Goal: Navigation & Orientation: Find specific page/section

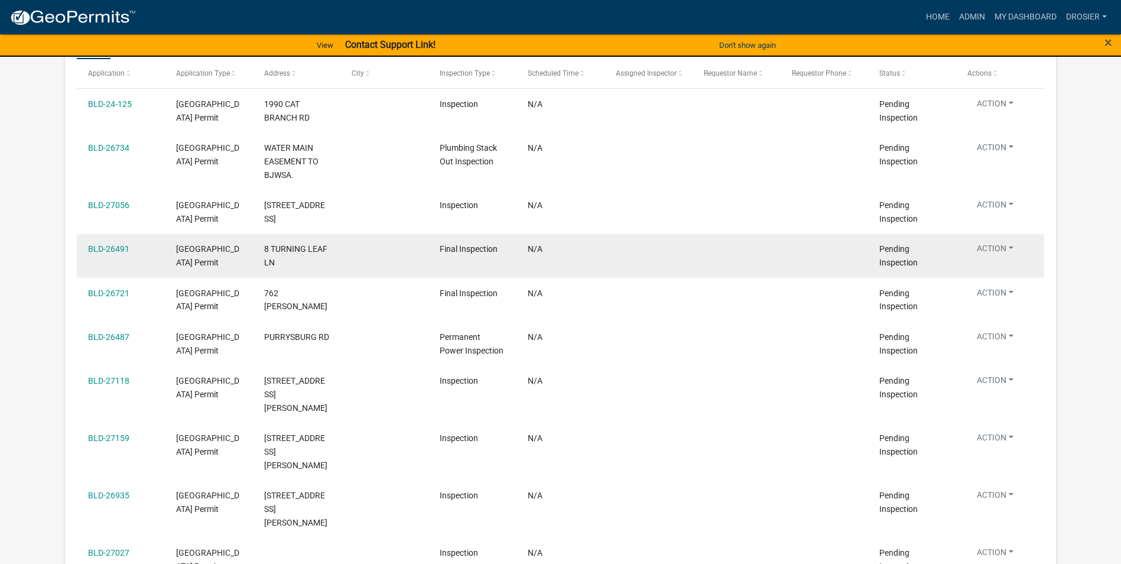
scroll to position [2718, 0]
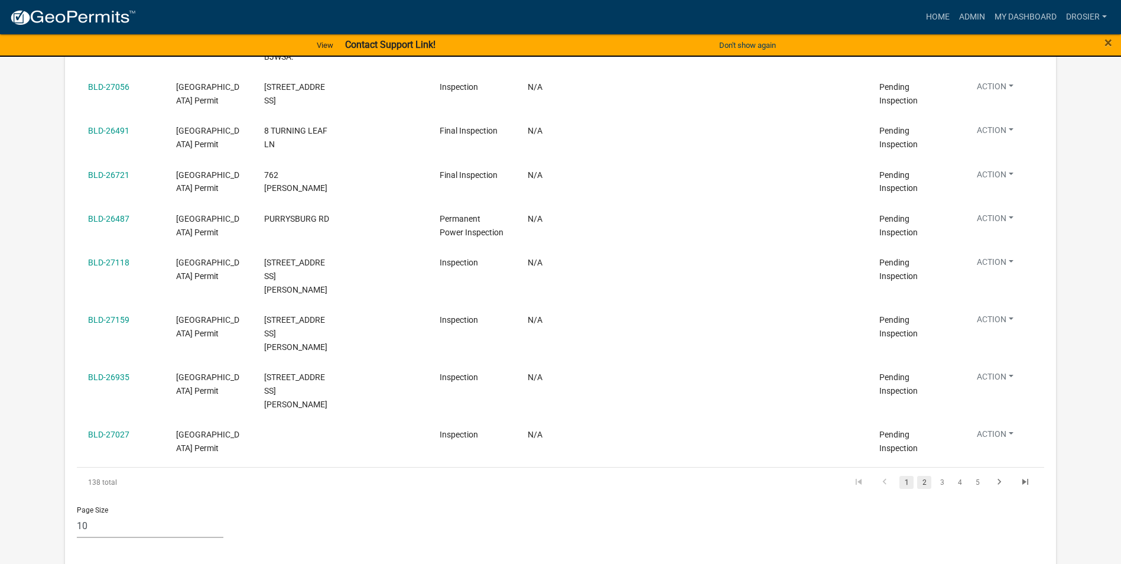
click at [924, 476] on link "2" at bounding box center [924, 482] width 14 height 13
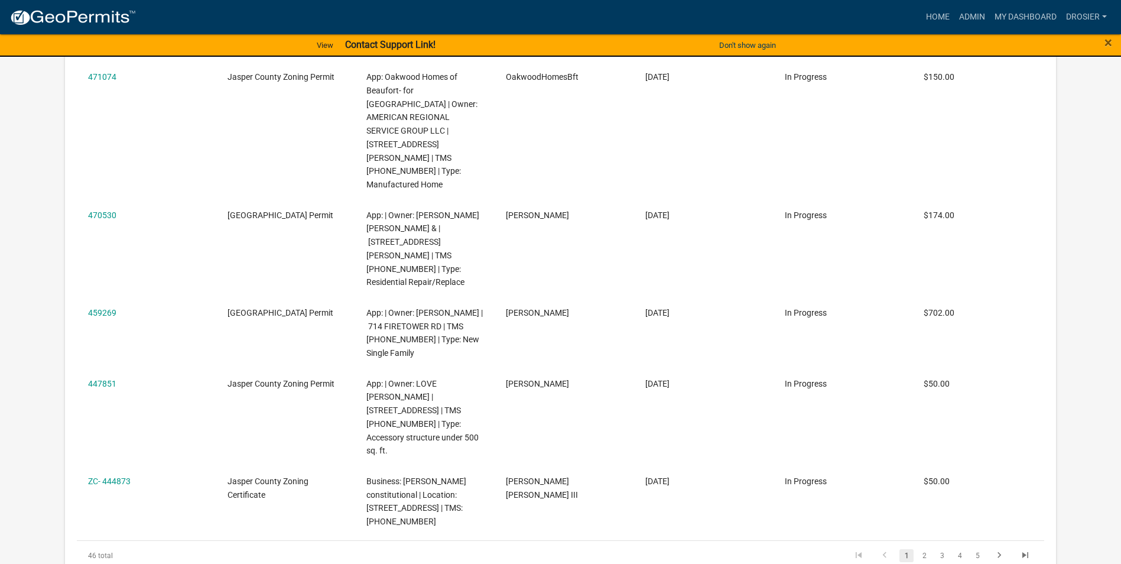
scroll to position [1759, 0]
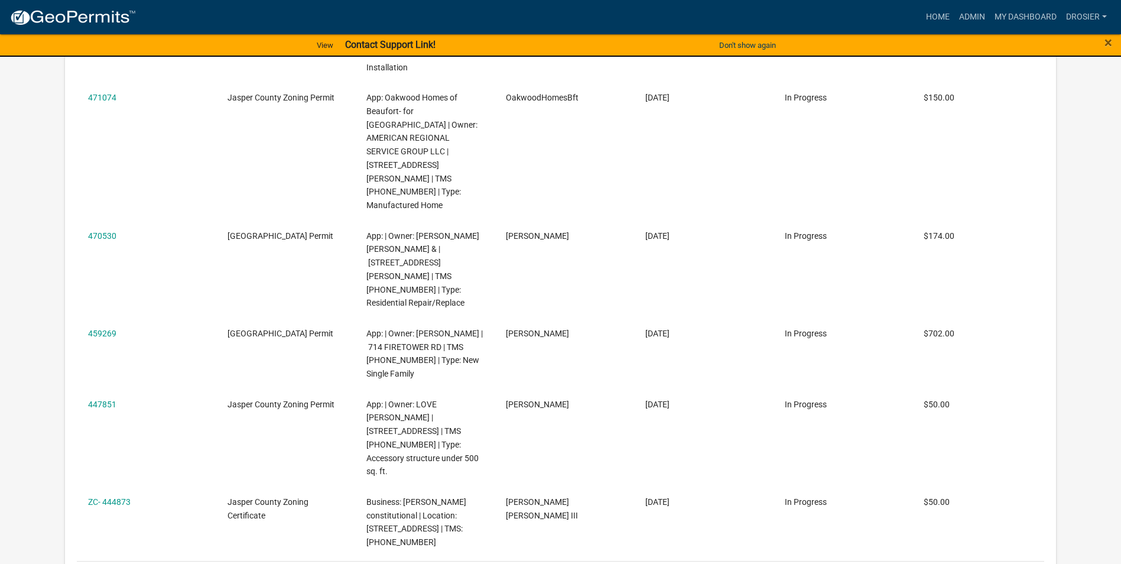
drag, startPoint x: 924, startPoint y: 427, endPoint x: 863, endPoint y: 431, distance: 61.0
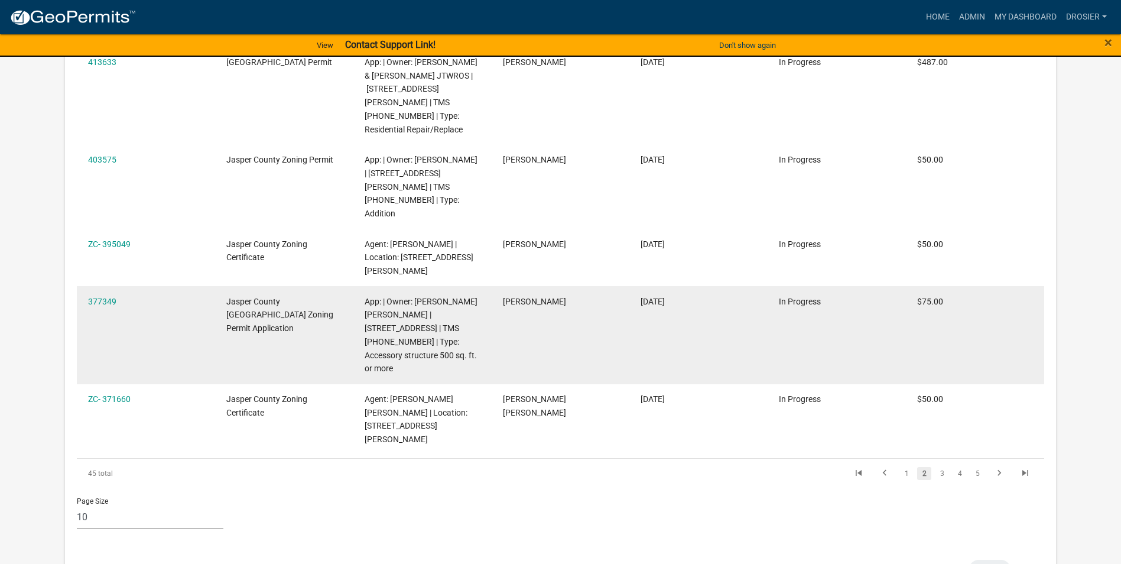
scroll to position [1759, 0]
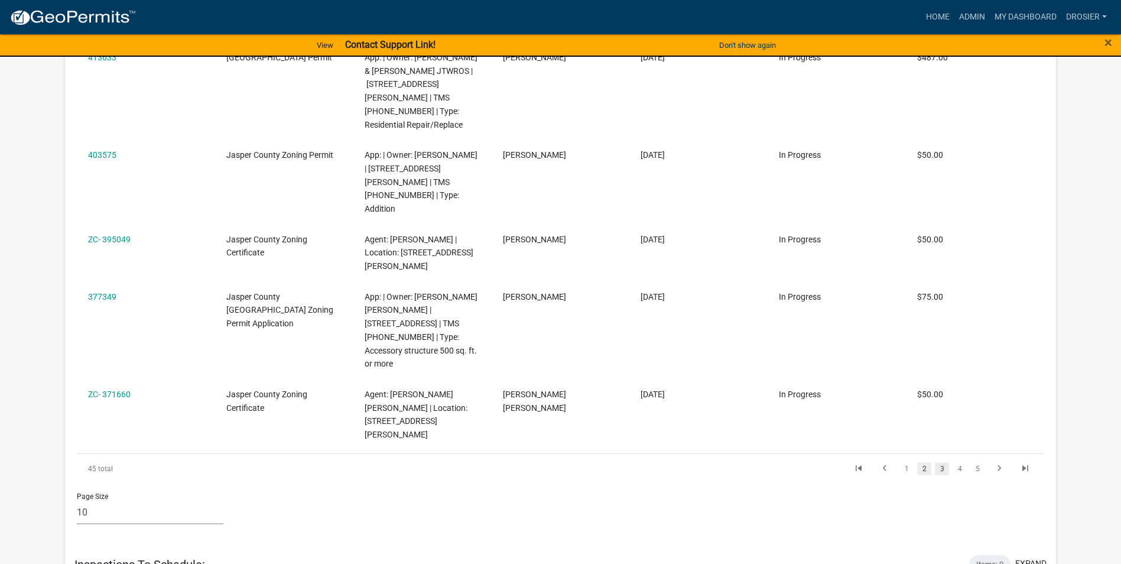
click at [942, 462] on link "3" at bounding box center [942, 468] width 14 height 13
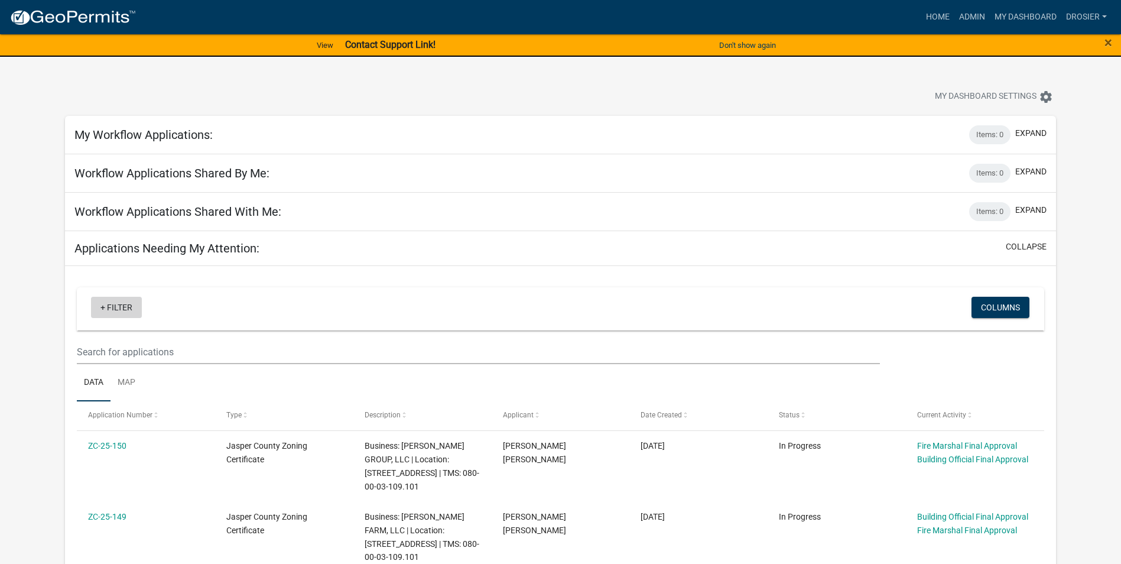
click at [113, 305] on link "+ Filter" at bounding box center [116, 307] width 51 height 21
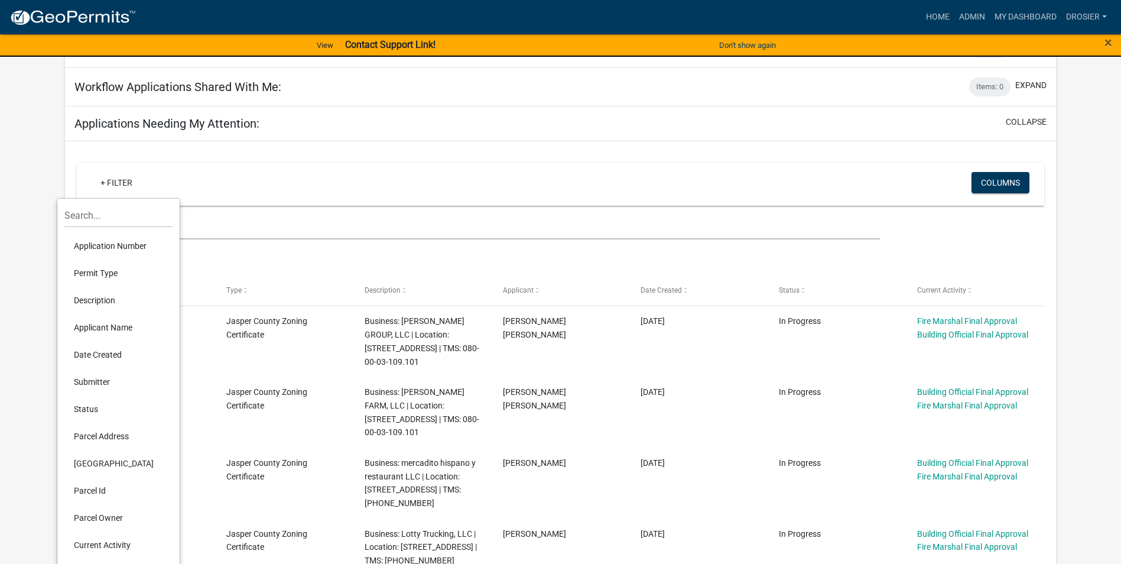
scroll to position [177, 0]
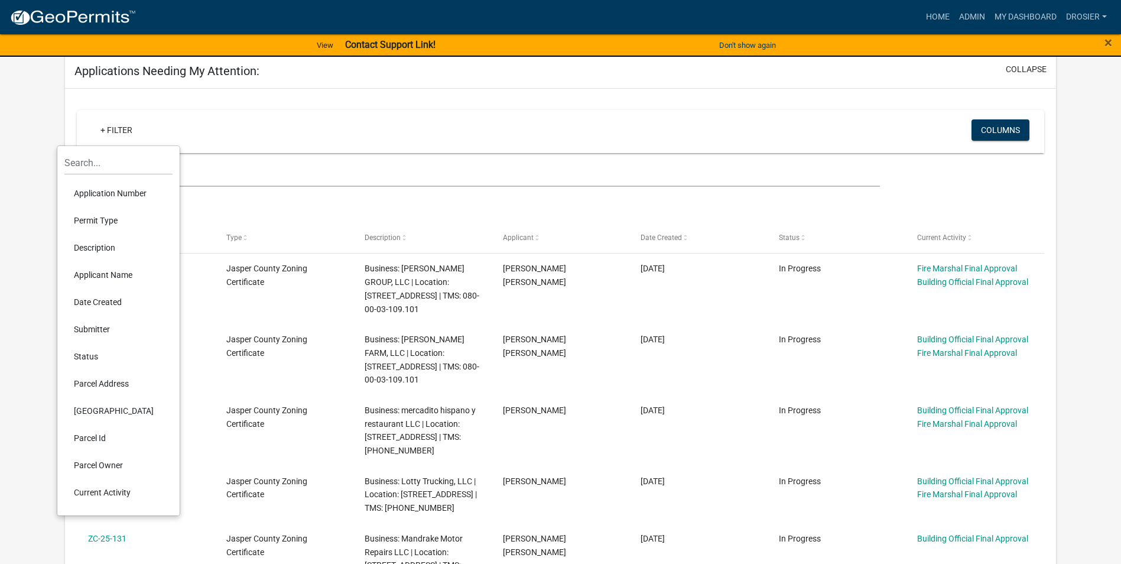
click at [99, 219] on li "Permit Type" at bounding box center [118, 220] width 108 height 27
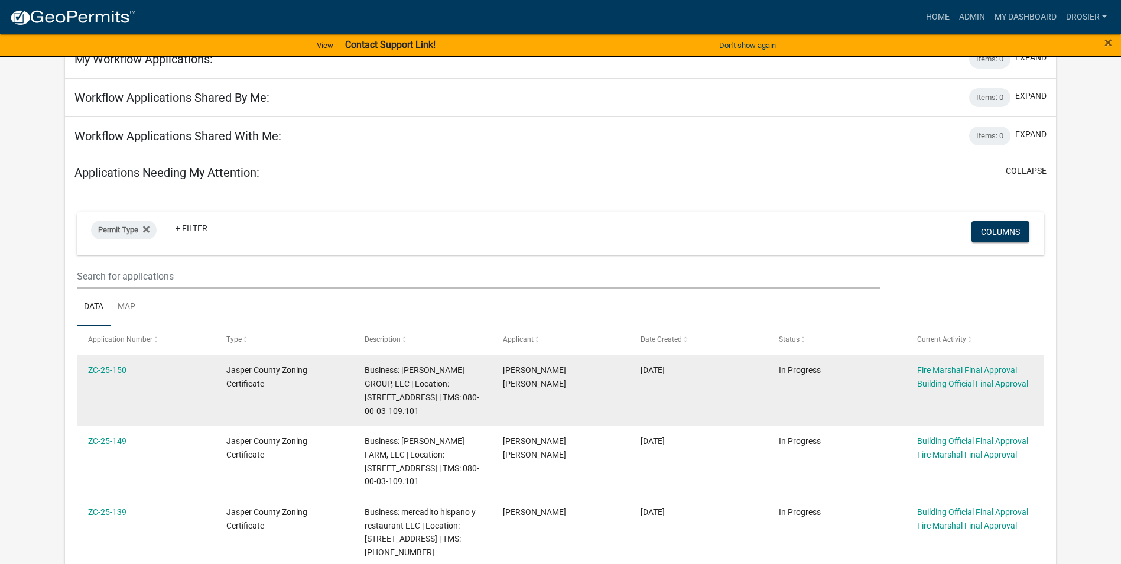
scroll to position [59, 0]
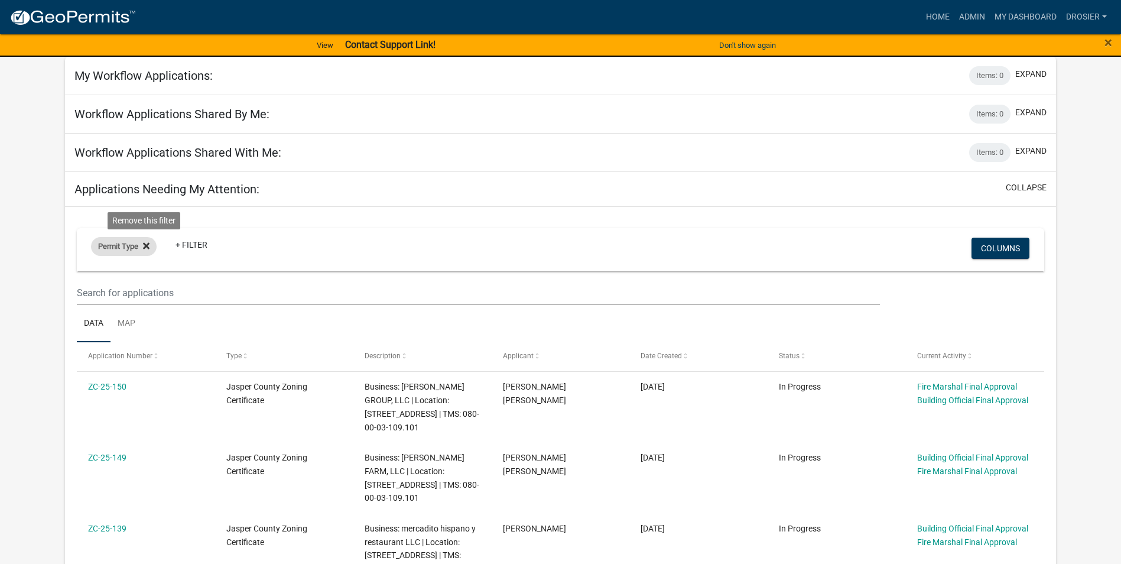
click at [148, 244] on icon at bounding box center [146, 245] width 6 height 6
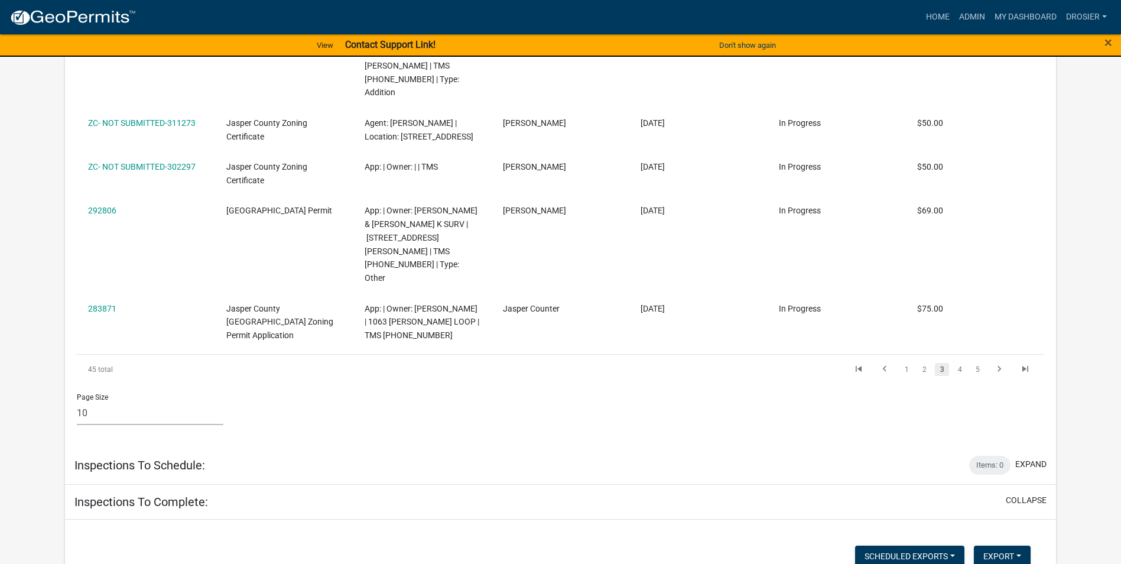
scroll to position [1831, 0]
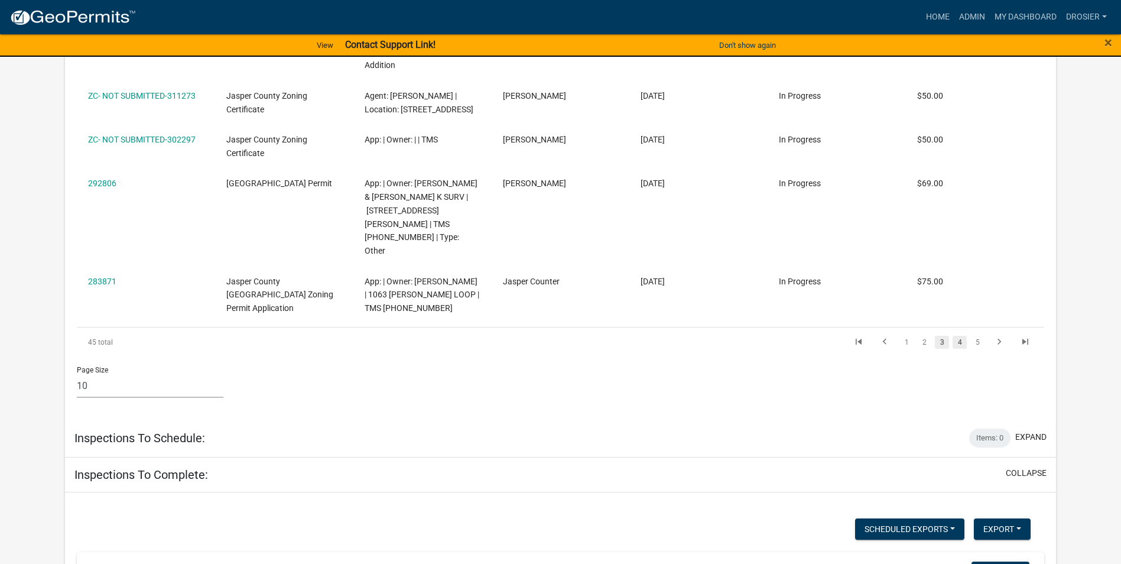
click at [961, 336] on link "4" at bounding box center [959, 342] width 14 height 13
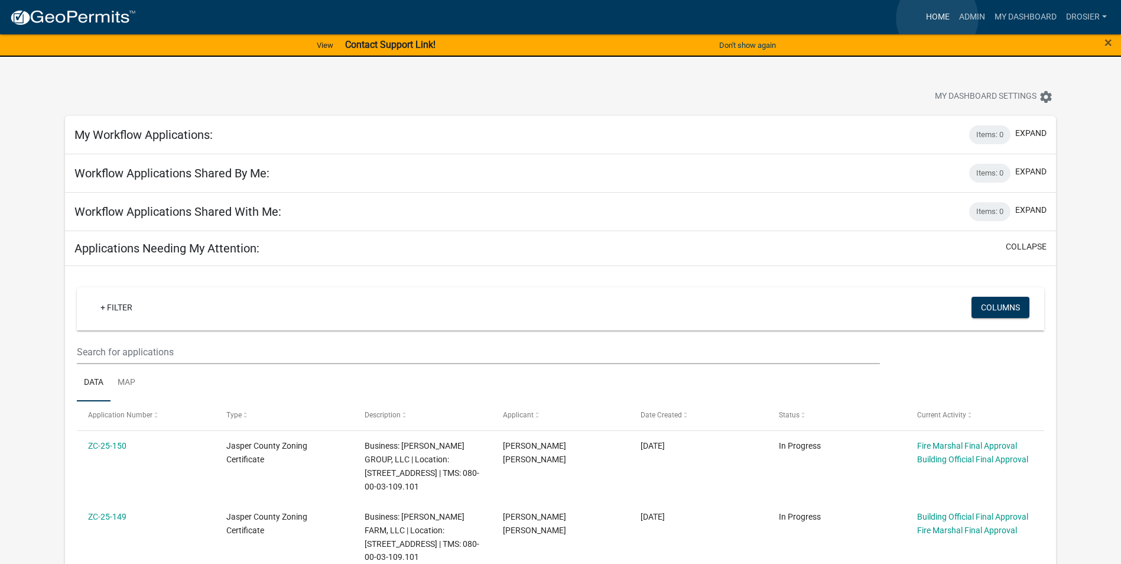
click at [937, 18] on link "Home" at bounding box center [937, 17] width 33 height 22
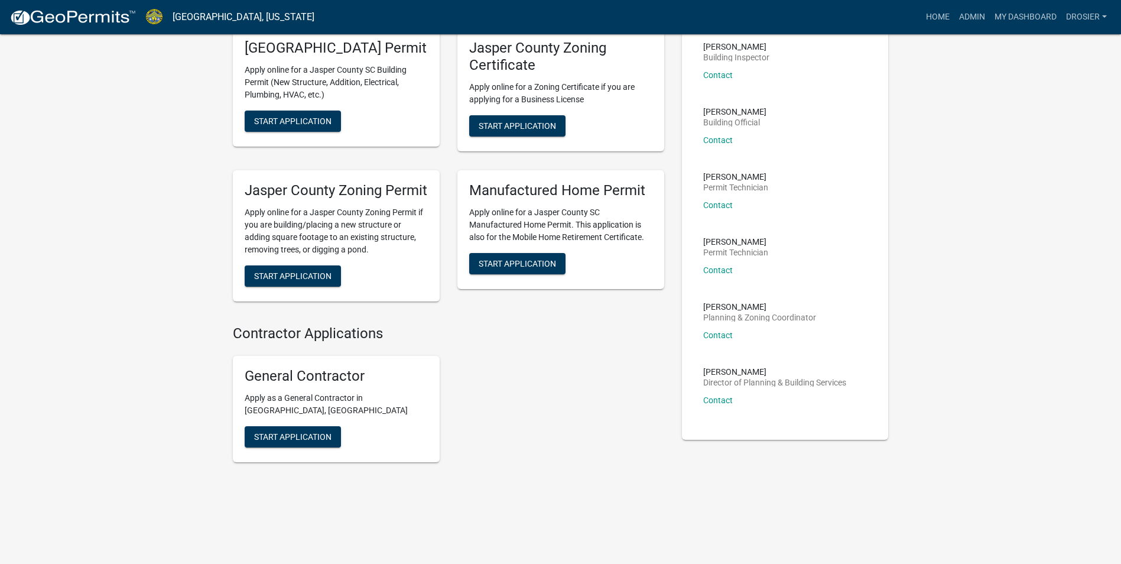
scroll to position [187, 0]
